Goal: Task Accomplishment & Management: Manage account settings

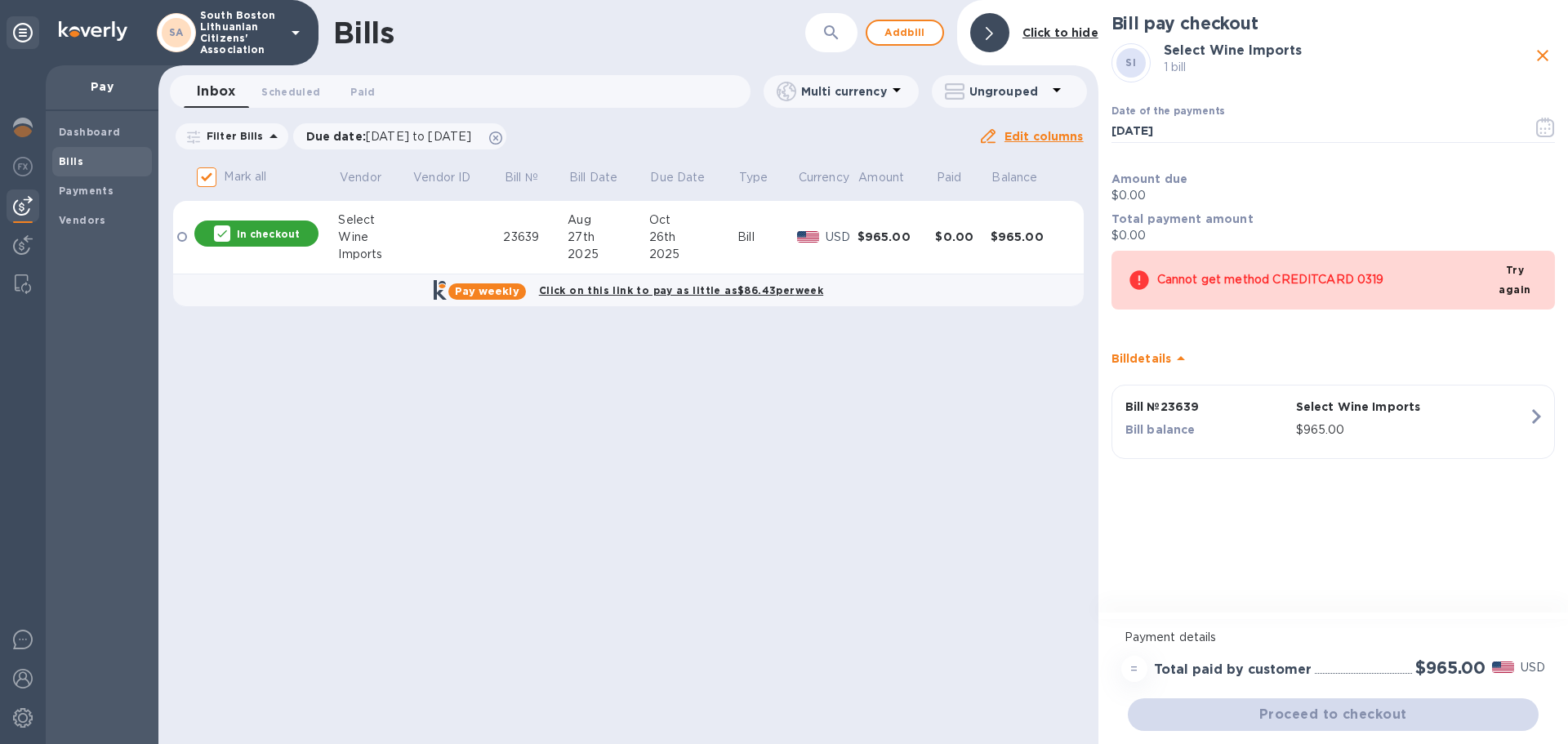
click at [293, 32] on icon at bounding box center [296, 32] width 20 height 20
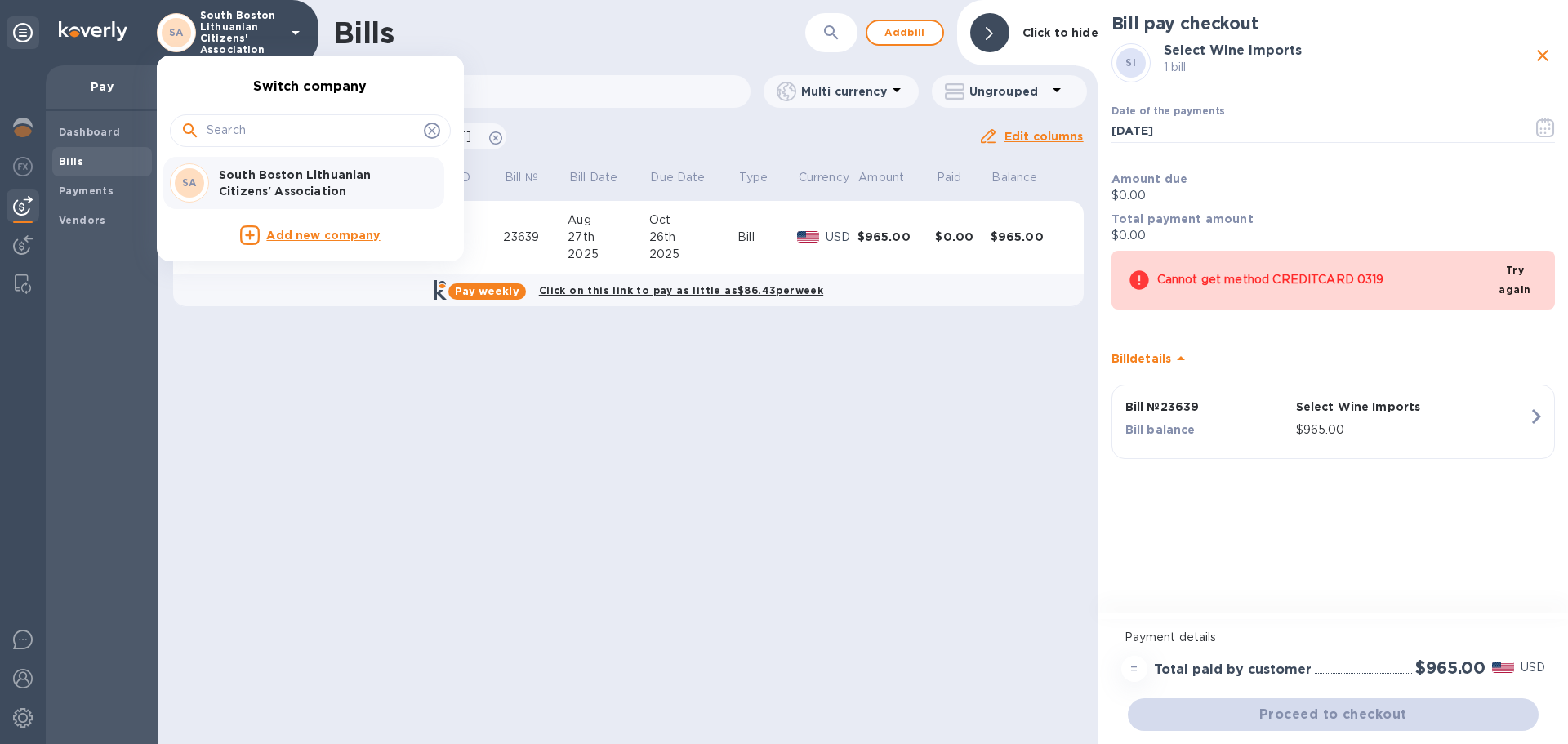
click at [1456, 61] on div at bounding box center [784, 372] width 1568 height 744
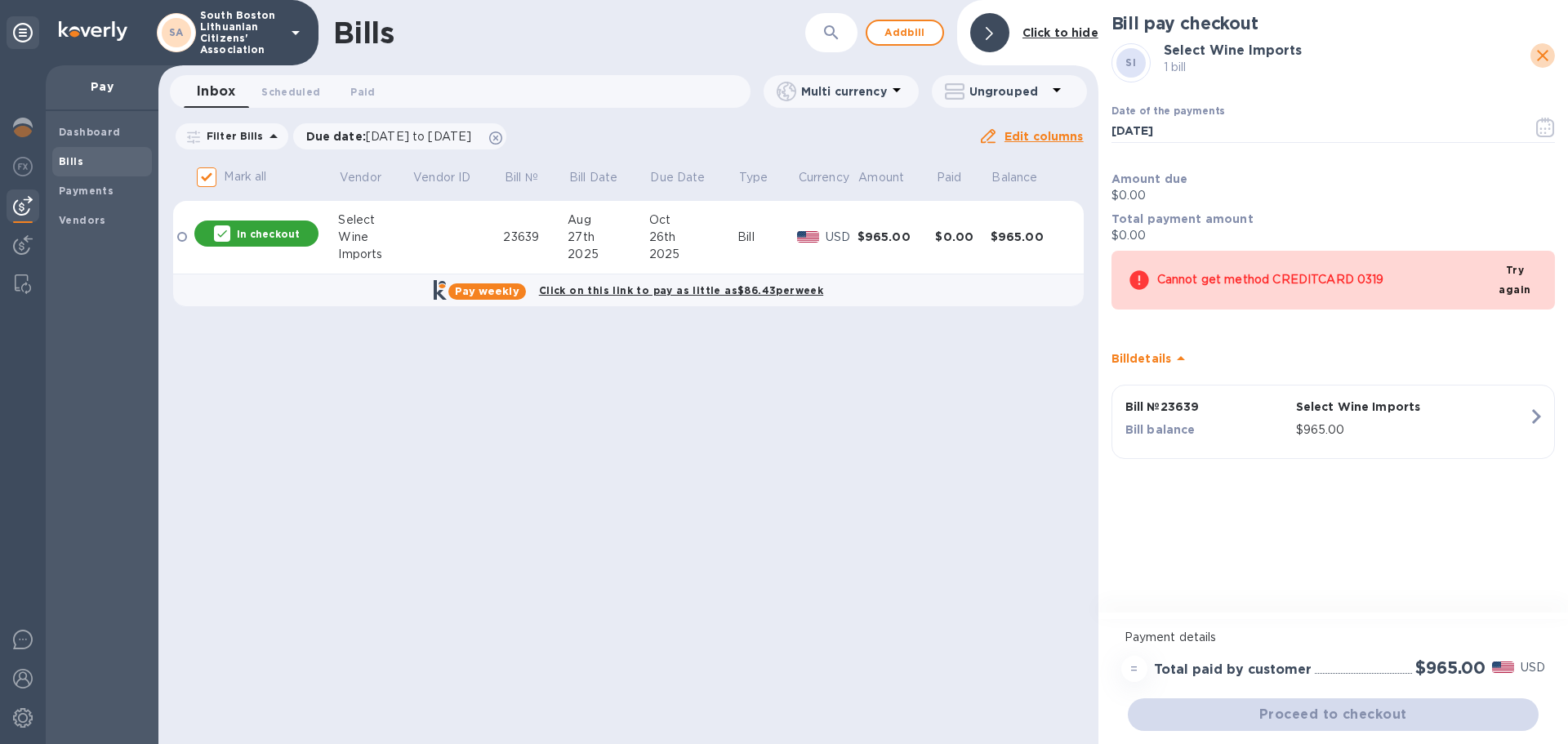
click at [1542, 50] on icon "close" at bounding box center [1543, 56] width 20 height 20
checkbox input "false"
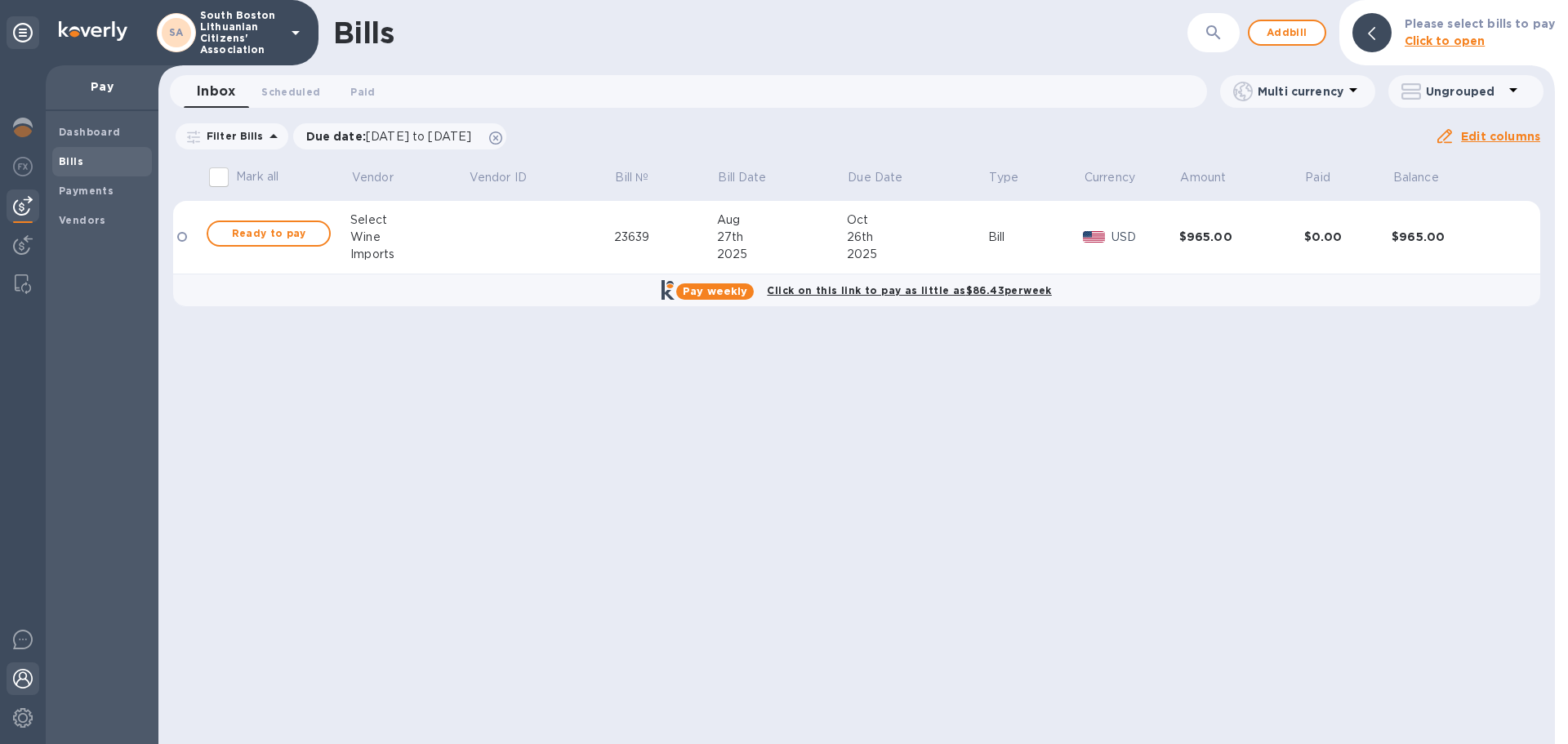
click at [22, 674] on img at bounding box center [22, 679] width 20 height 20
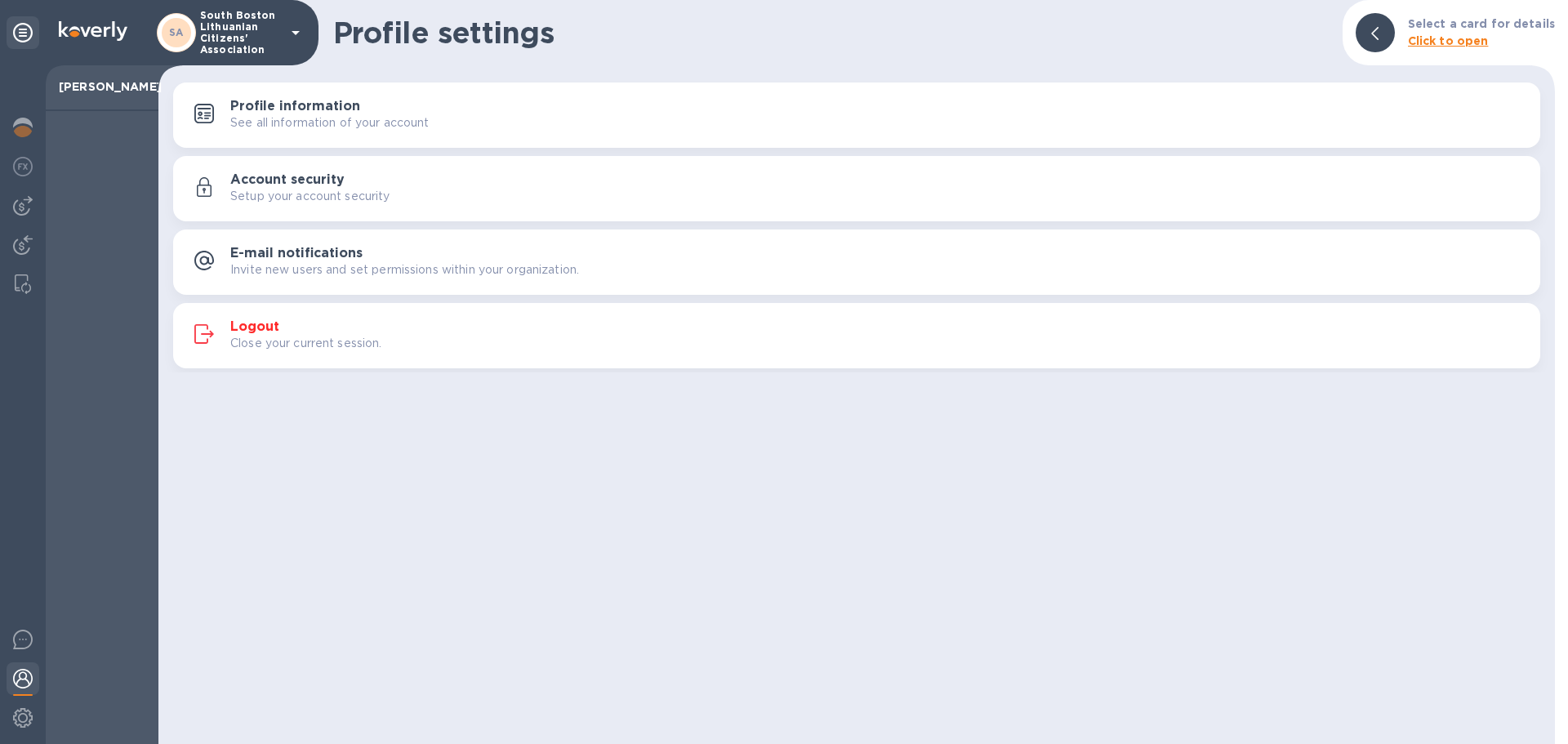
click at [268, 324] on h3 "Logout" at bounding box center [255, 327] width 49 height 16
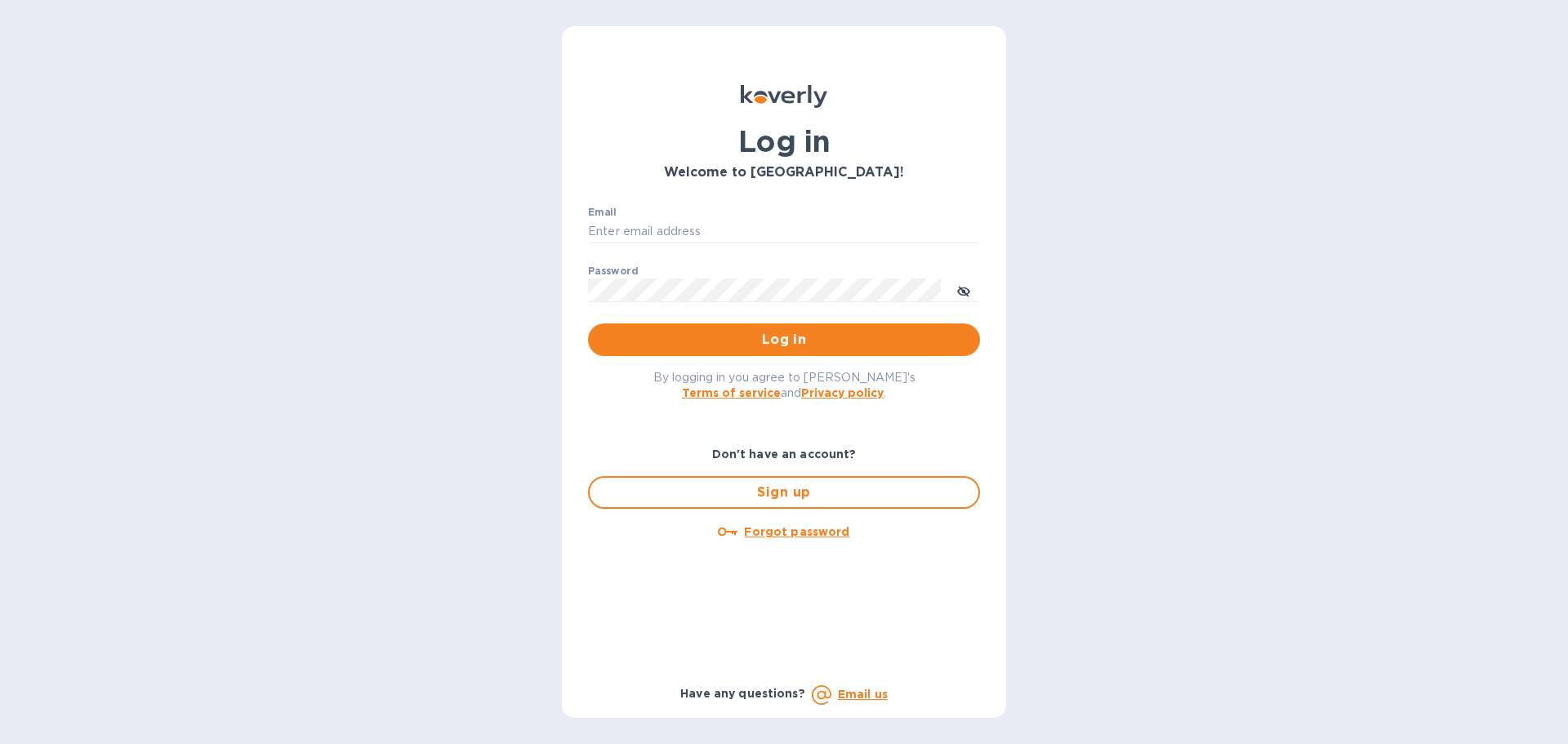
type input "[EMAIL_ADDRESS][DOMAIN_NAME]"
